Goal: Task Accomplishment & Management: Manage account settings

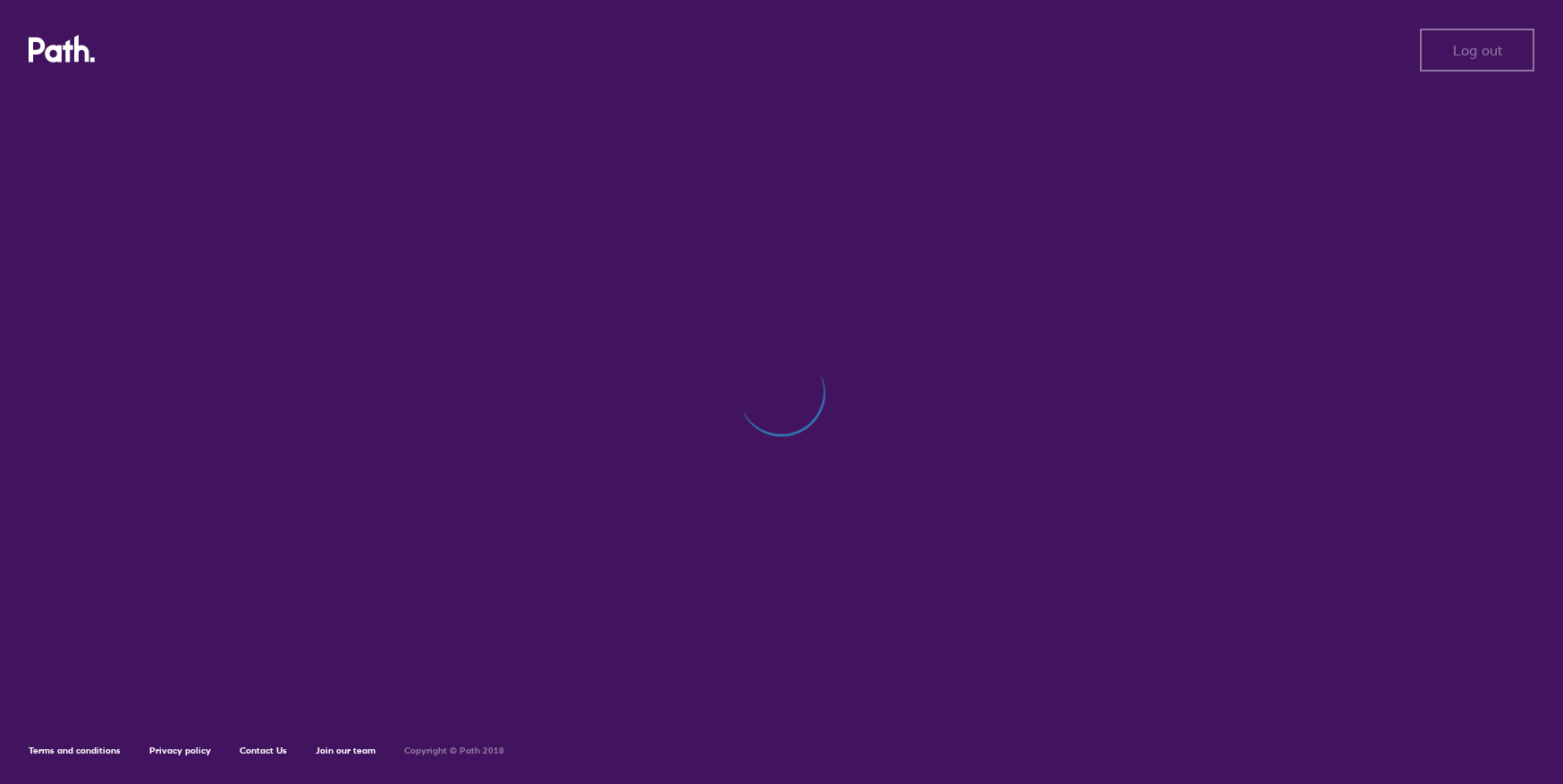
click at [81, 49] on icon at bounding box center [82, 48] width 16 height 27
click at [1457, 51] on span "Log out" at bounding box center [1478, 50] width 49 height 16
